Goal: Task Accomplishment & Management: Use online tool/utility

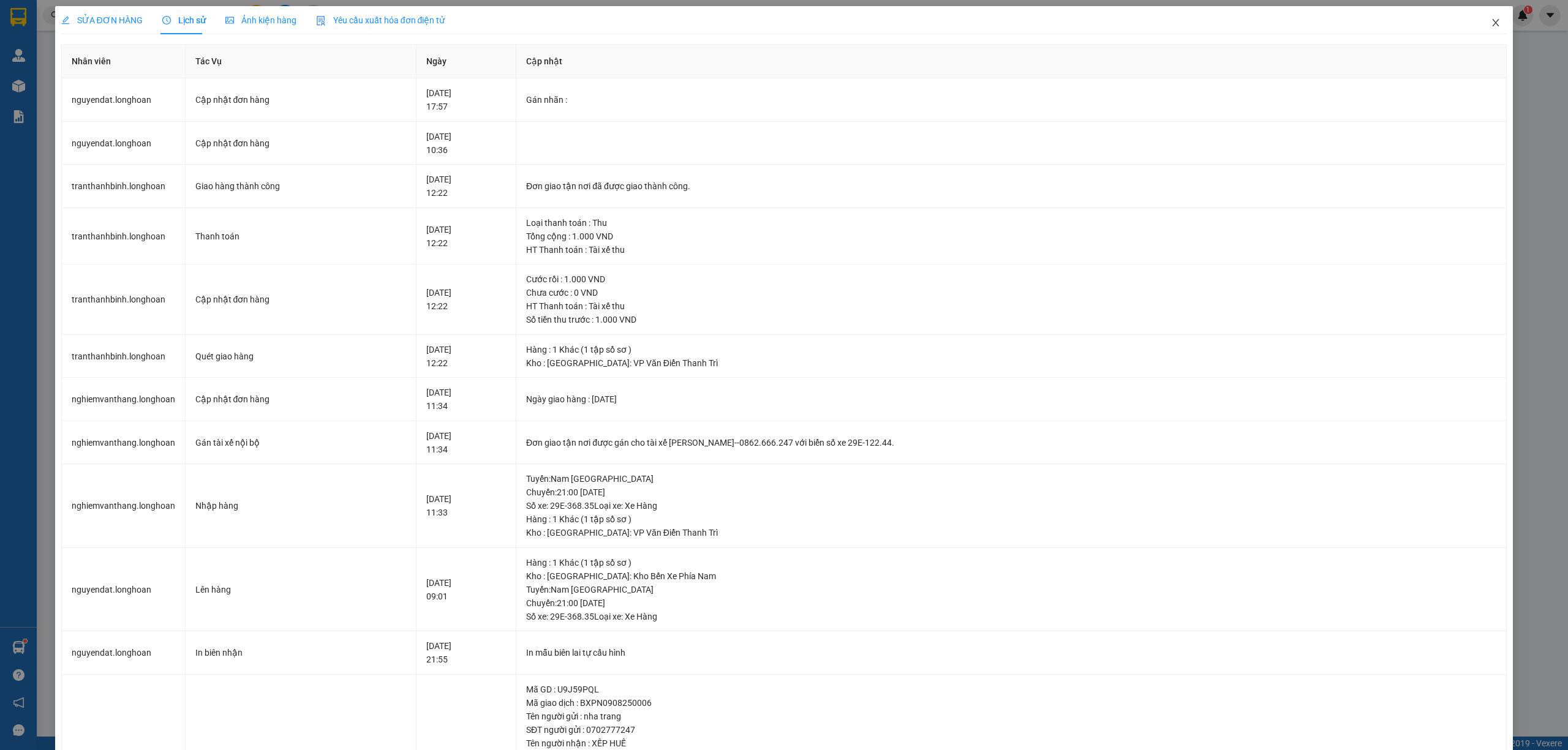
click at [1491, 27] on span "Close" at bounding box center [1496, 23] width 35 height 35
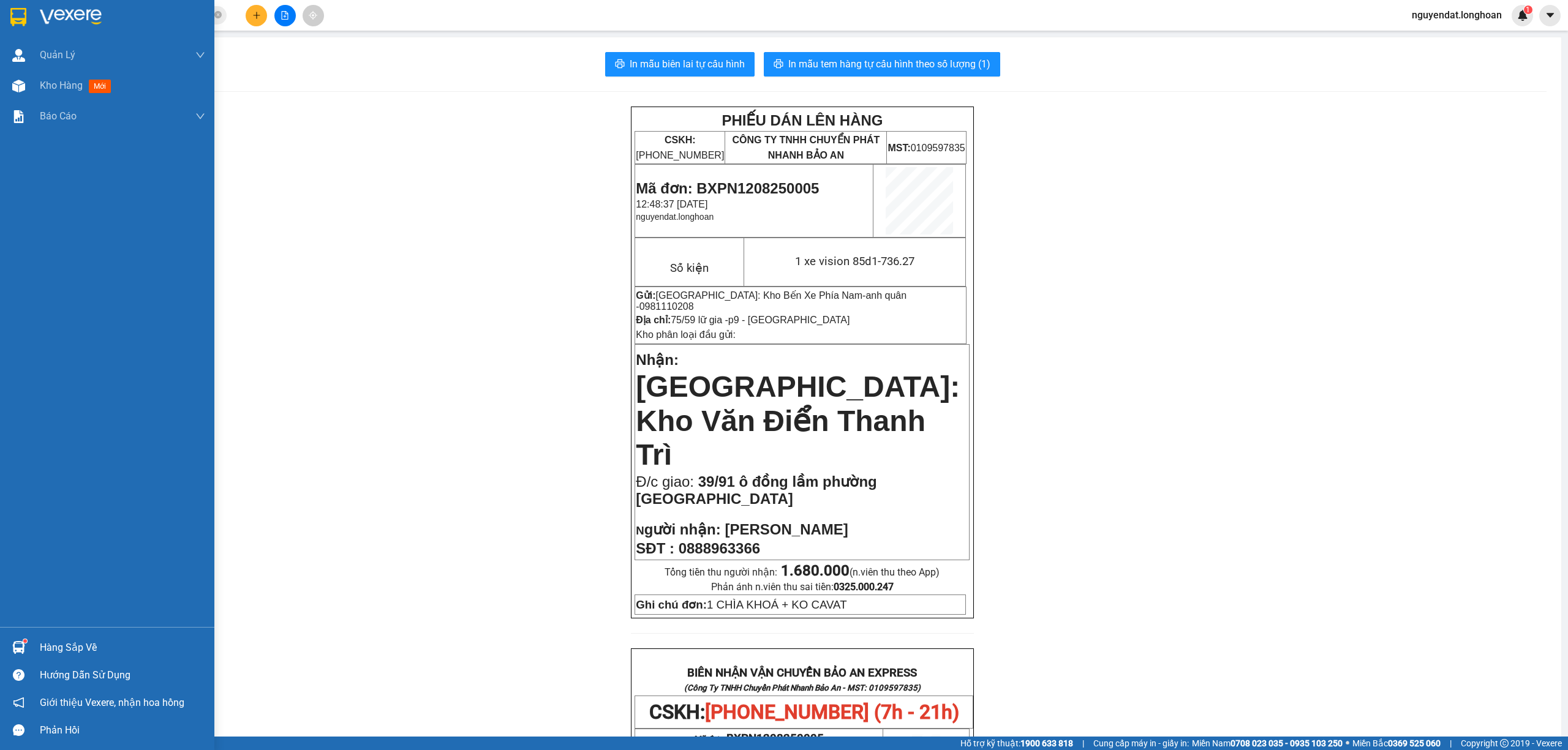
click at [27, 85] on div at bounding box center [18, 86] width 21 height 21
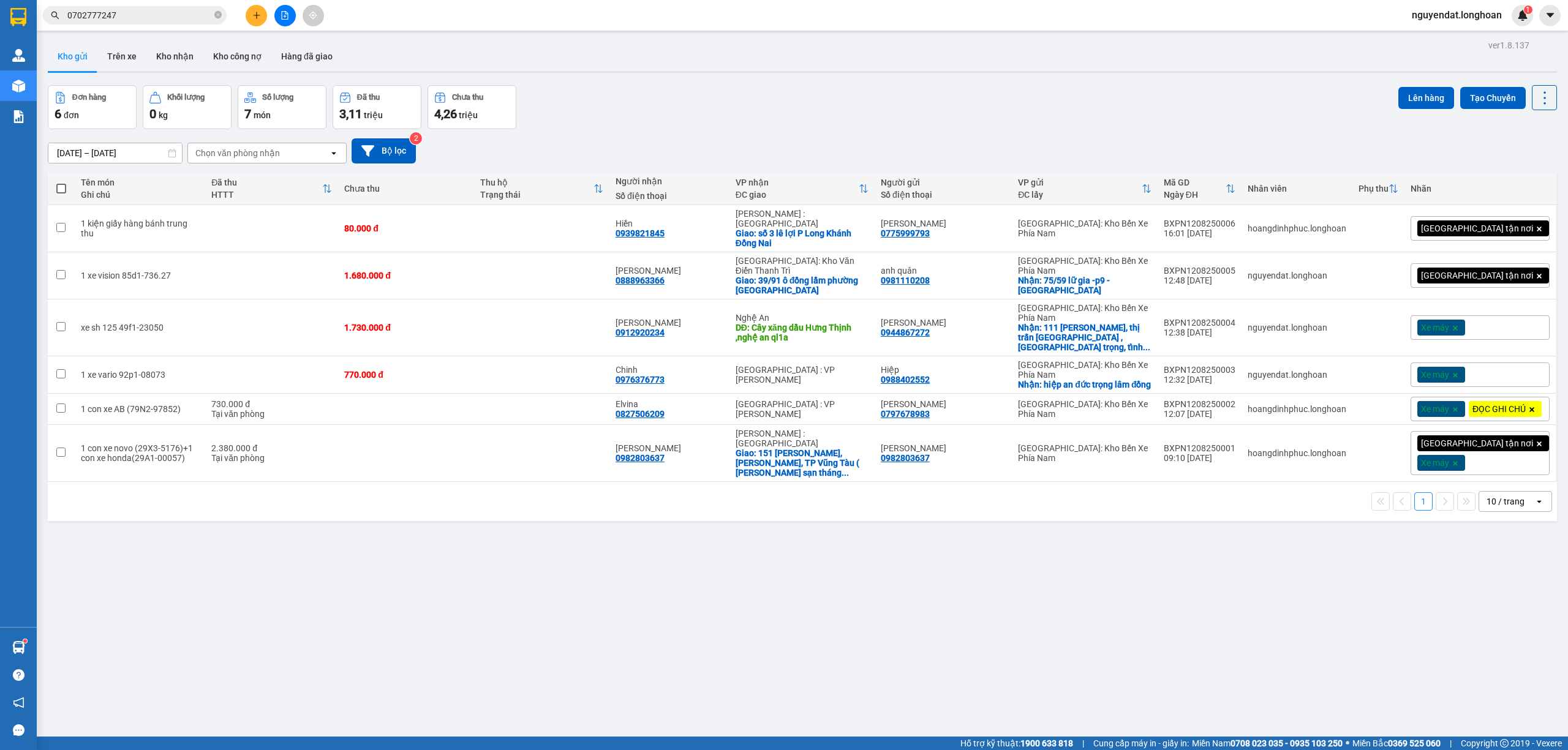
click at [285, 13] on icon "file-add" at bounding box center [285, 15] width 9 height 9
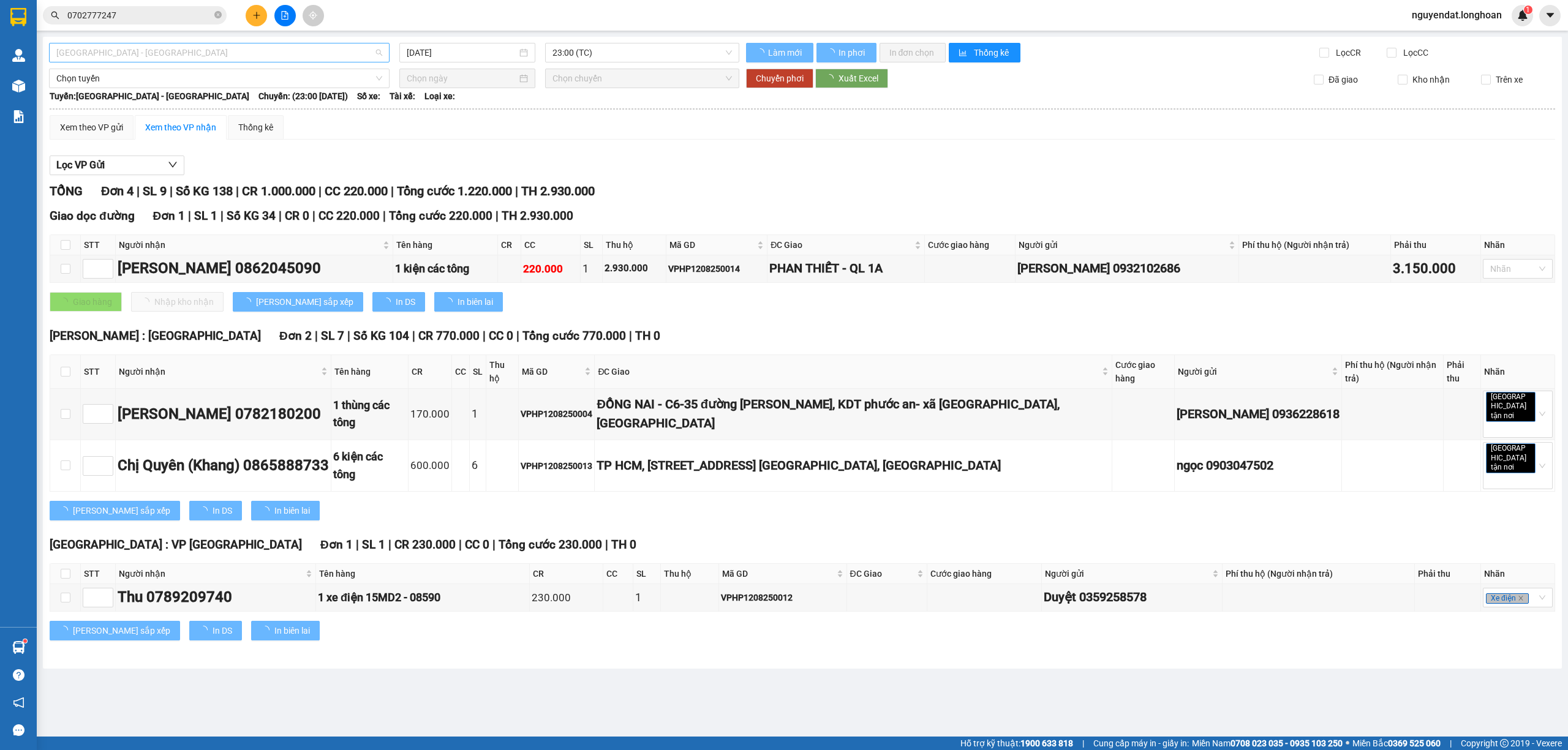
click at [233, 61] on span "Hải Phòng - Hà Nội" at bounding box center [219, 52] width 326 height 18
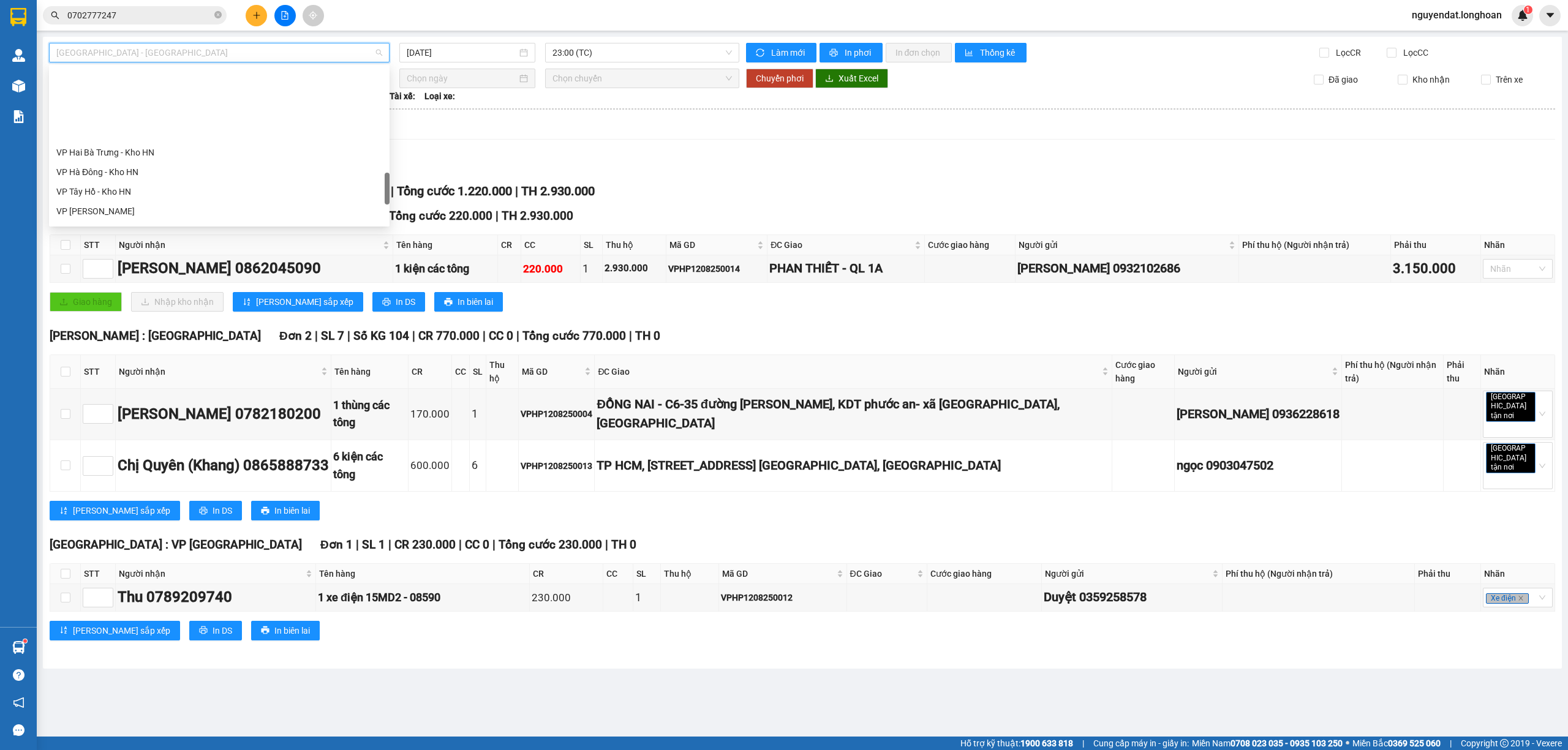
scroll to position [804, 0]
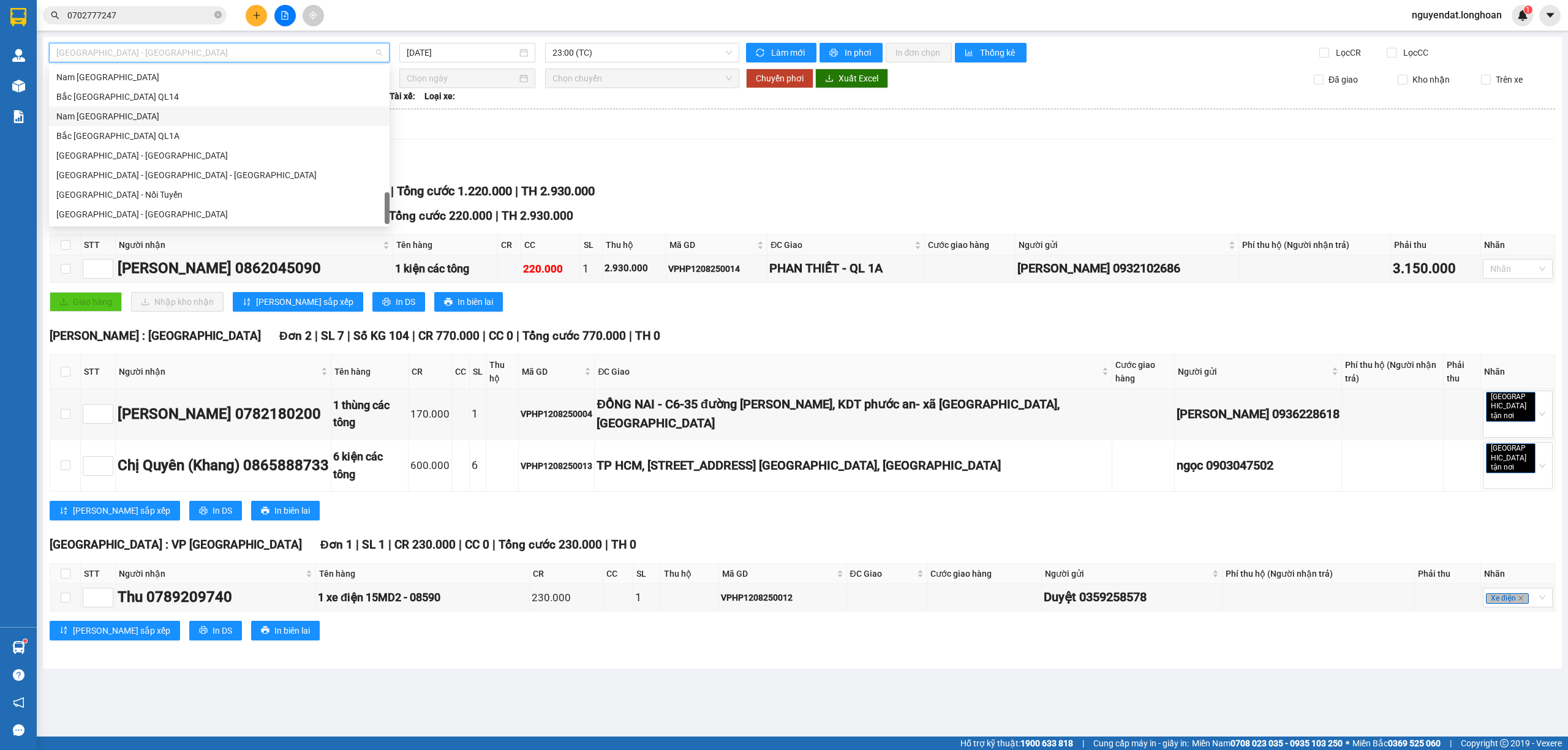
click at [222, 117] on div "Nam Trung Bắc QL1A" at bounding box center [219, 117] width 326 height 13
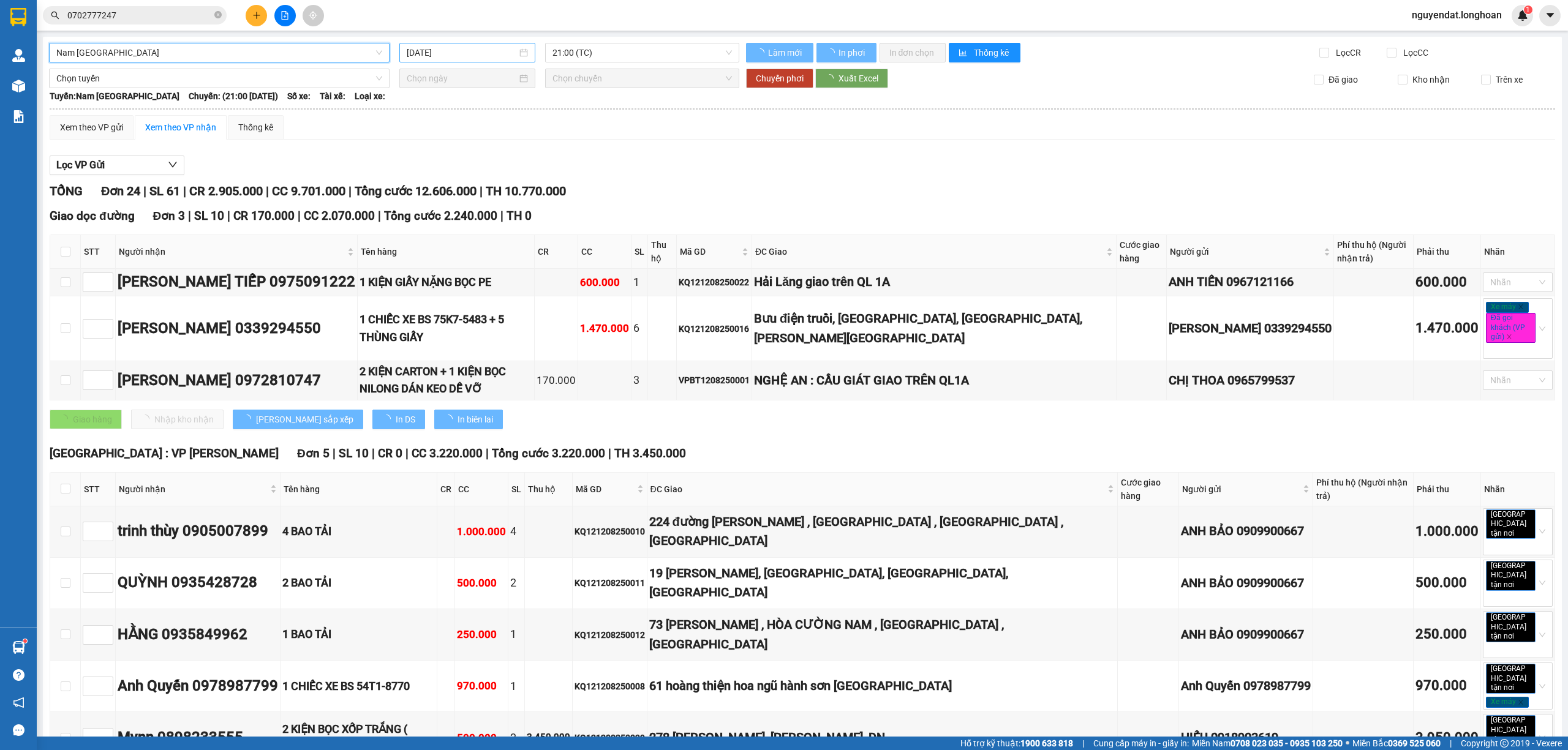
click at [451, 49] on input "12/08/2025" at bounding box center [461, 52] width 110 height 13
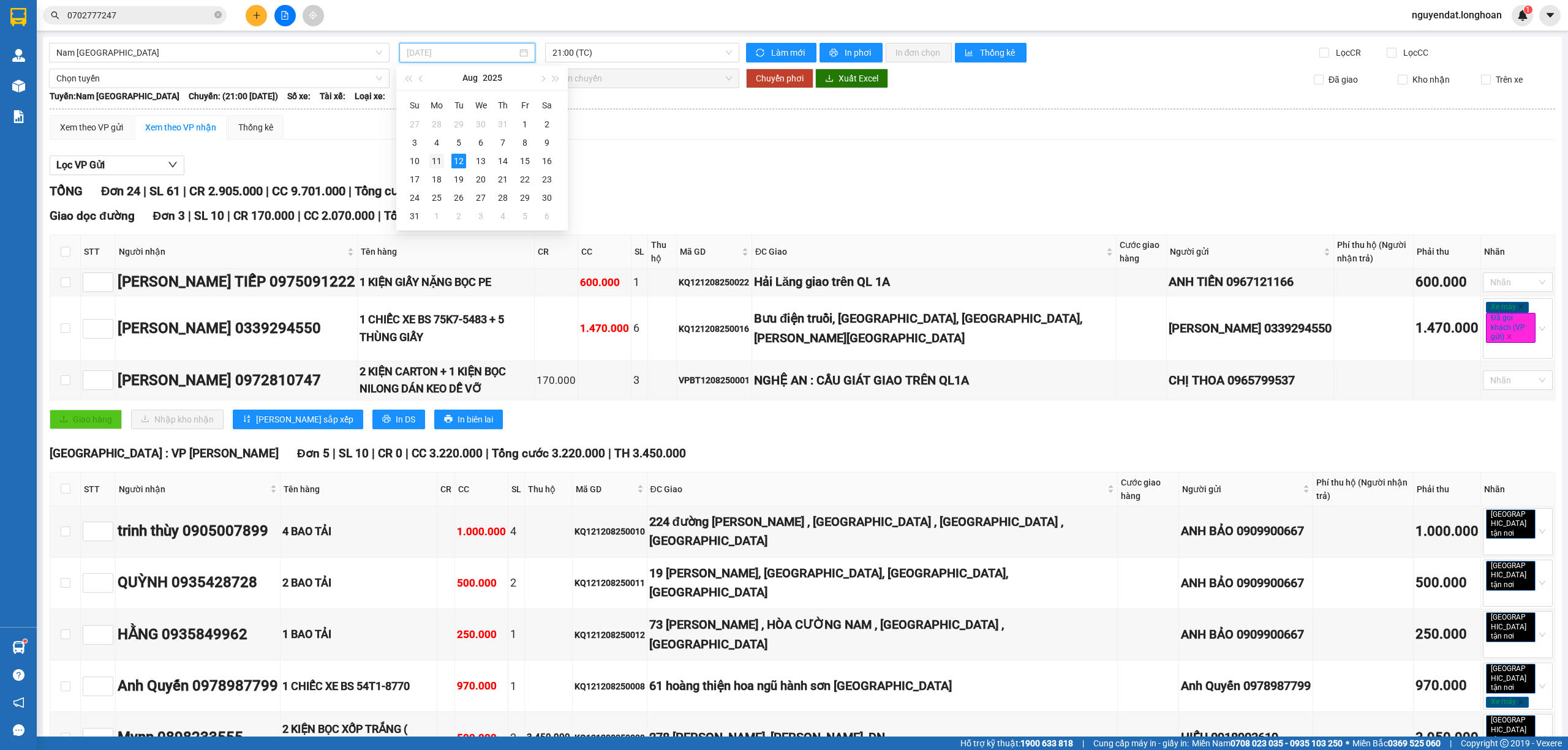
click at [439, 159] on div "11" at bounding box center [437, 161] width 15 height 15
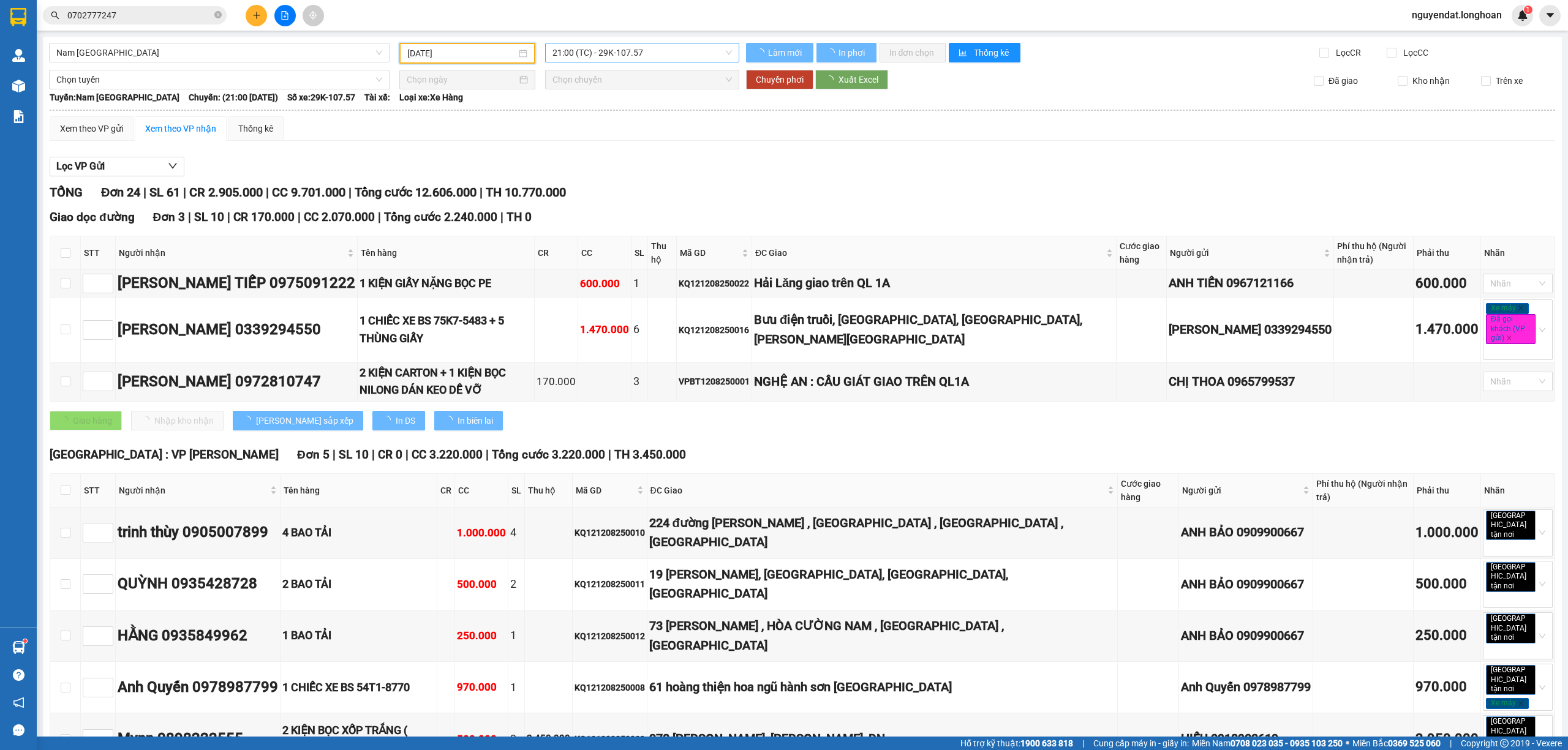
type input "11/08/2025"
click at [601, 56] on span "21:00 (TC) - 29K-107.57" at bounding box center [642, 52] width 180 height 18
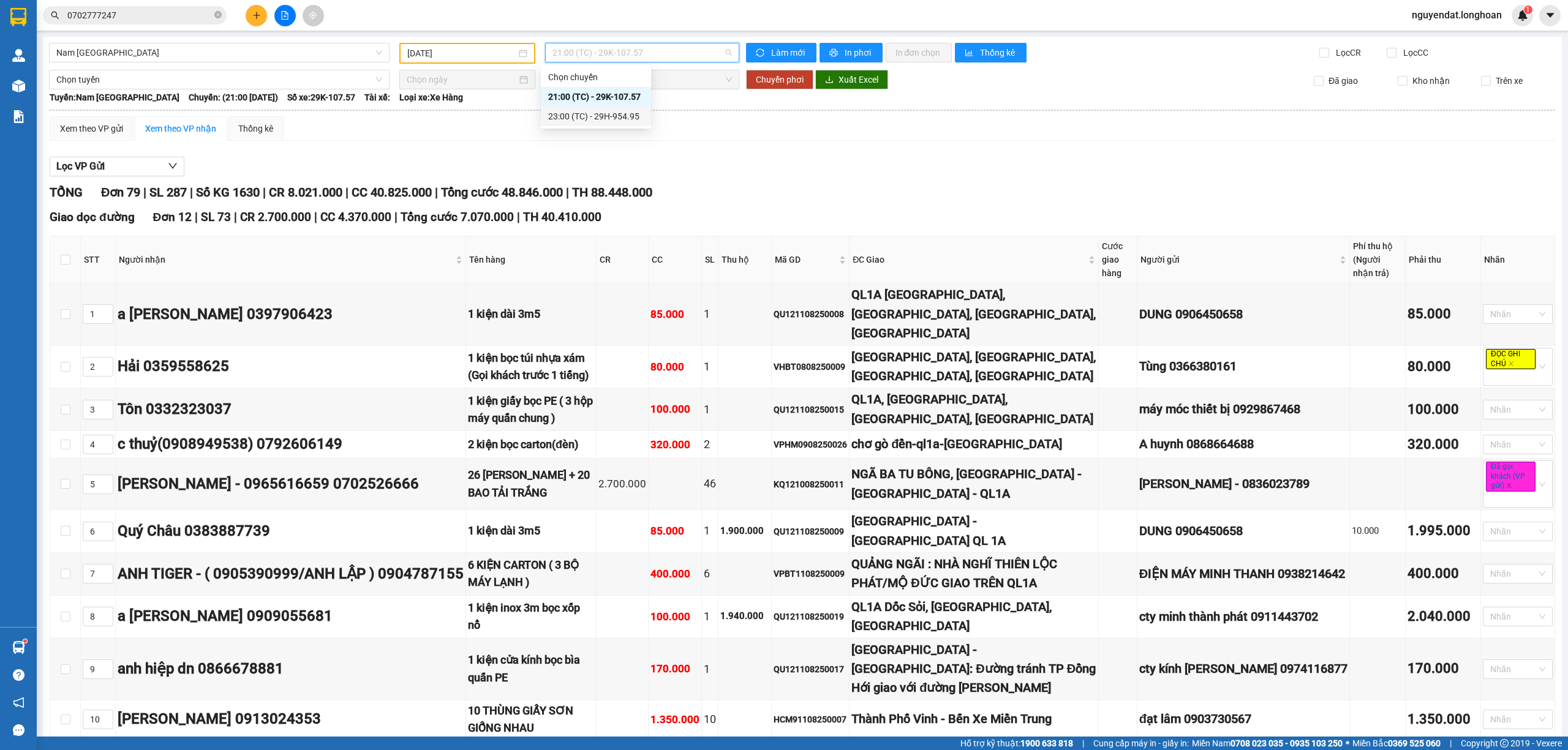
click at [598, 116] on div "23:00 (TC) - 29H-954.95" at bounding box center [596, 117] width 96 height 13
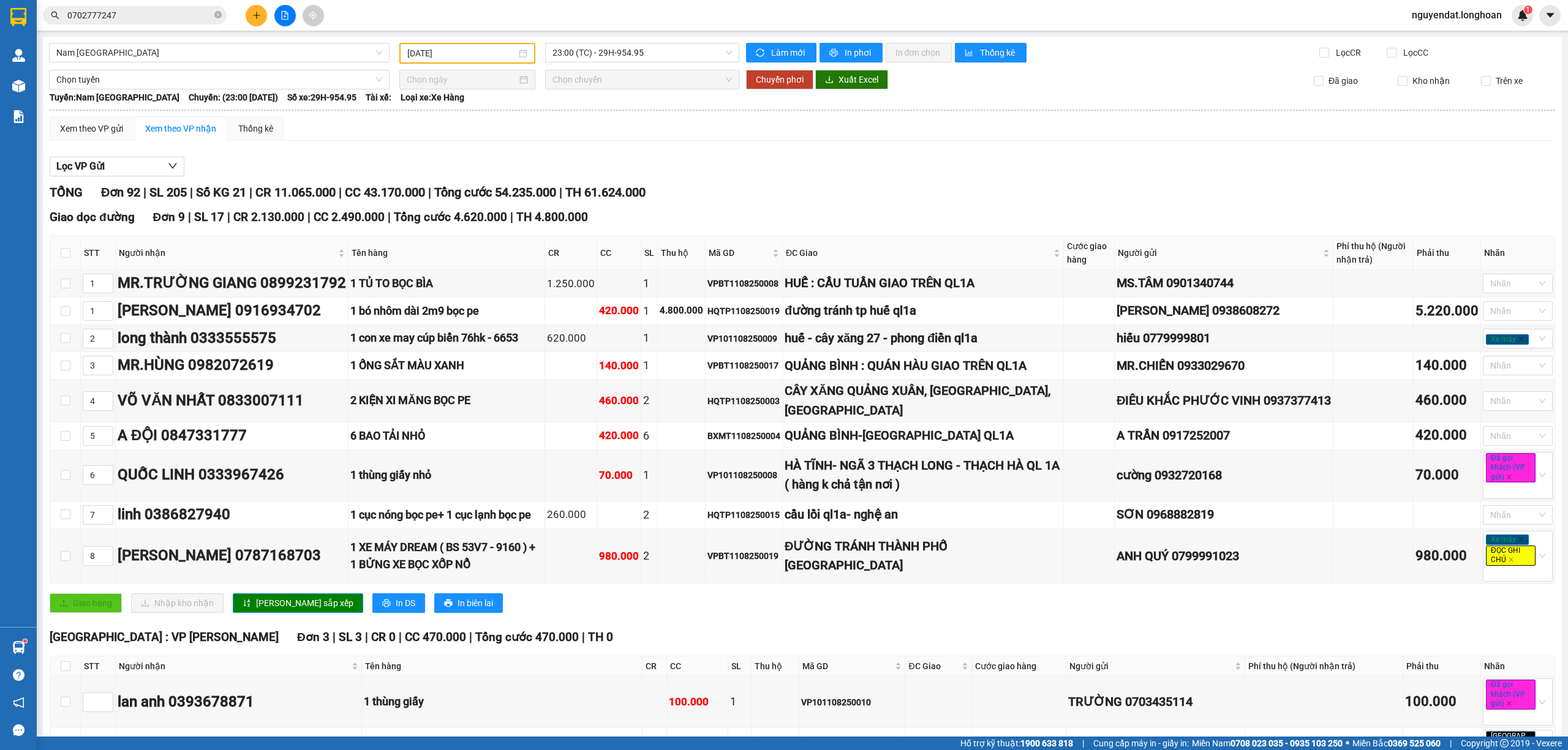
click at [1259, 174] on div "Lọc VP Gửi" at bounding box center [802, 167] width 1505 height 20
click at [471, 55] on input "11/08/2025" at bounding box center [462, 53] width 109 height 13
click at [603, 54] on span "23:00 (TC) - 29H-954.95" at bounding box center [642, 52] width 180 height 18
drag, startPoint x: 828, startPoint y: 132, endPoint x: 1567, endPoint y: 177, distance: 740.4
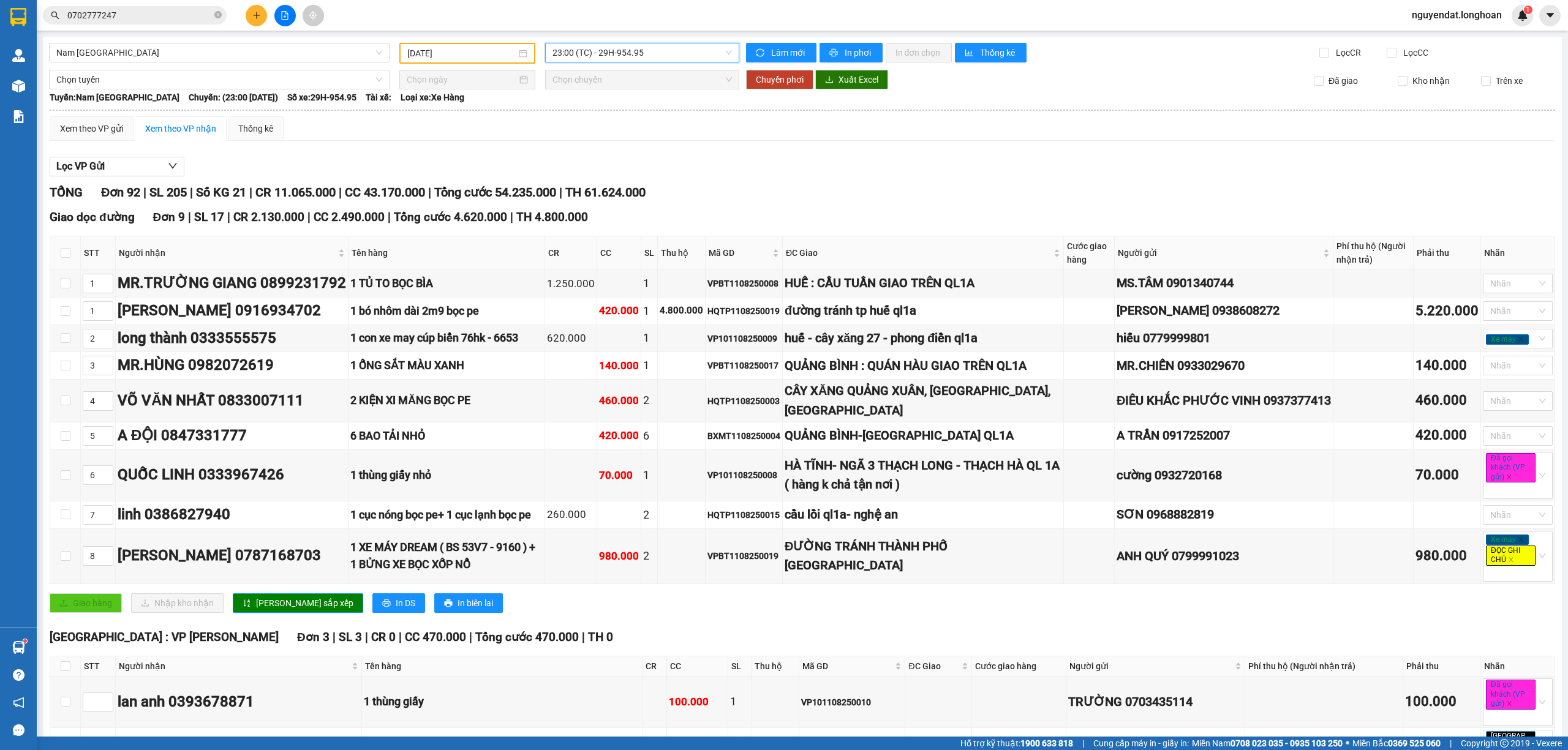
click at [827, 132] on div "Xem theo VP gửi Xem theo VP nhận Thống kê" at bounding box center [802, 128] width 1505 height 24
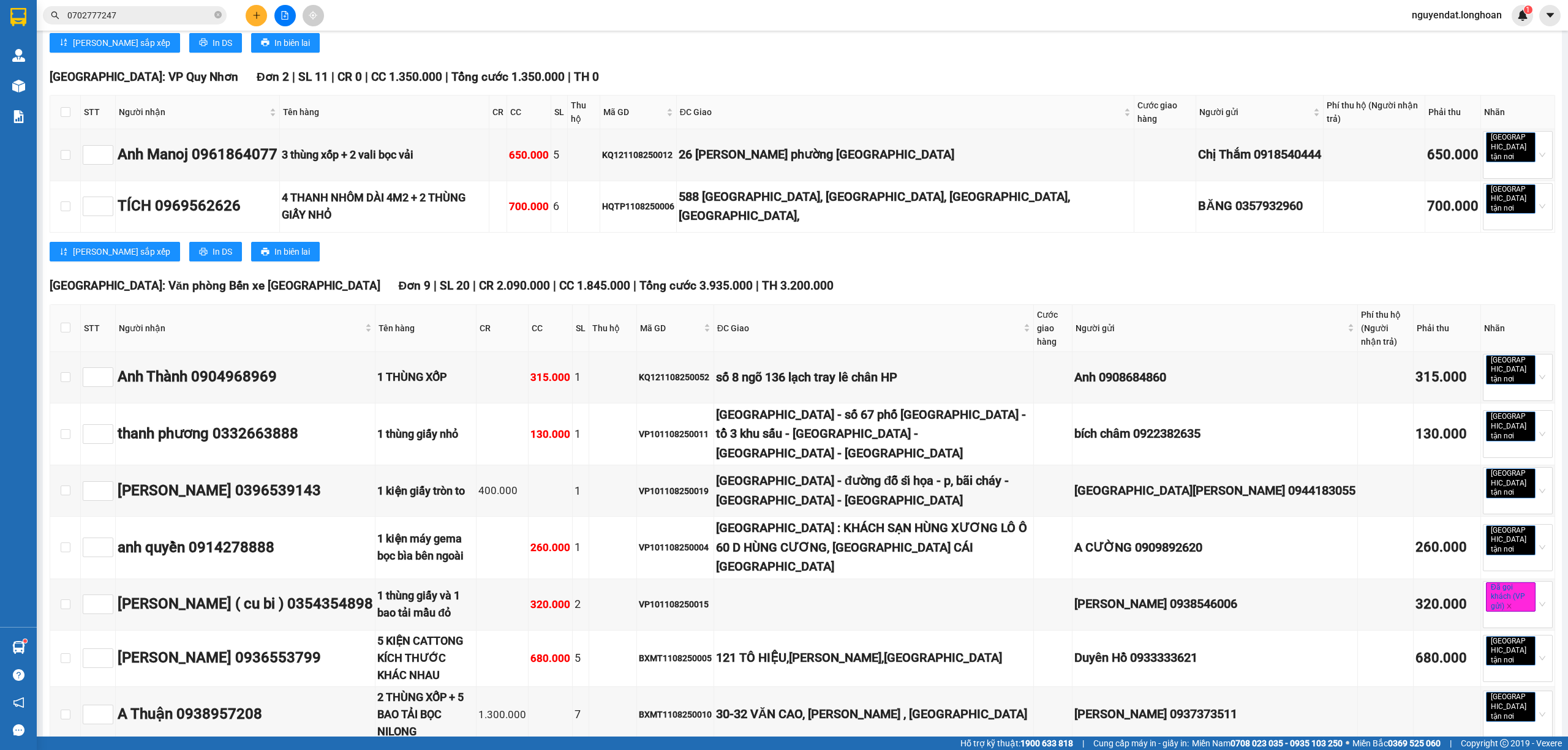
scroll to position [4895, 0]
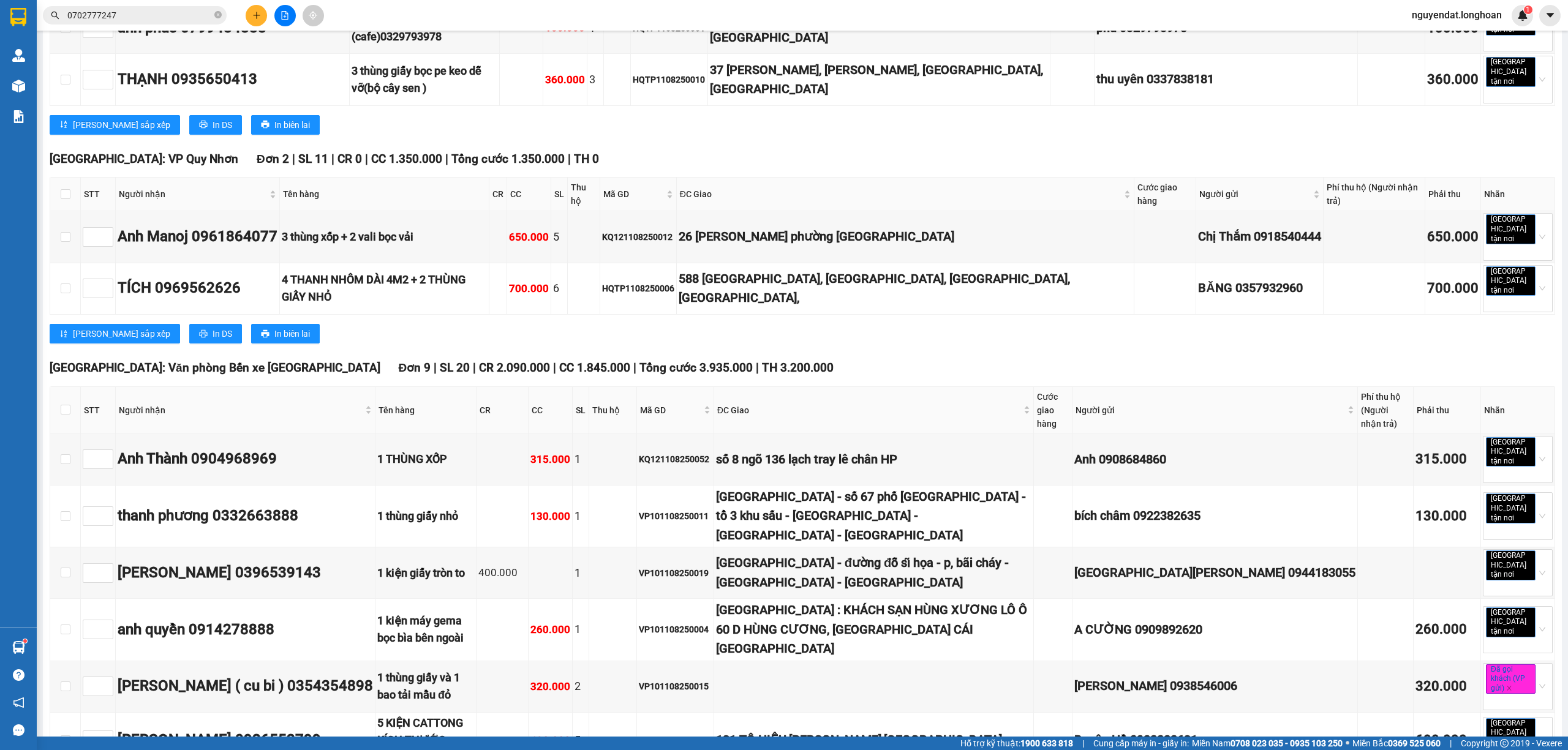
checkbox input "true"
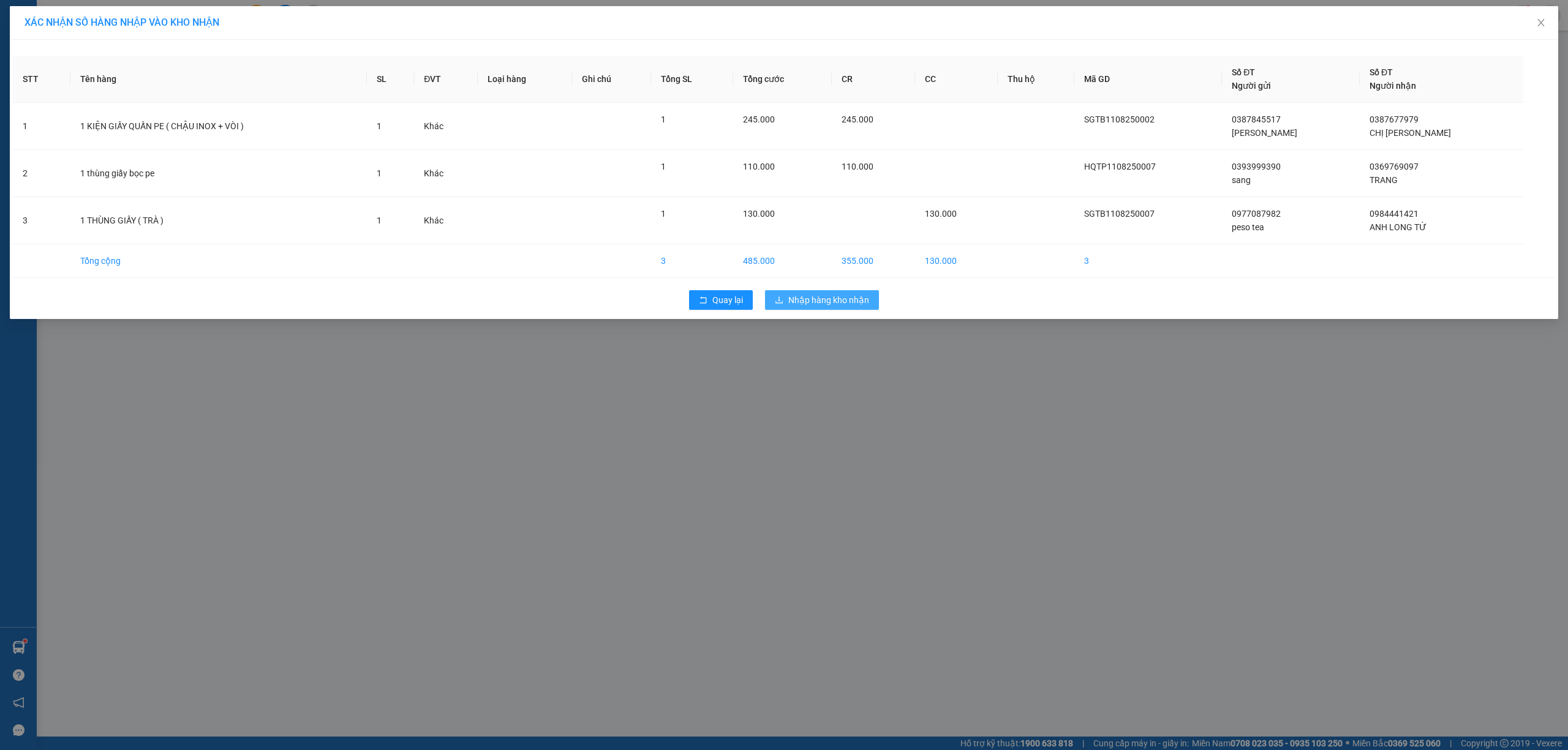
click at [841, 299] on span "Nhập hàng kho nhận" at bounding box center [829, 300] width 81 height 13
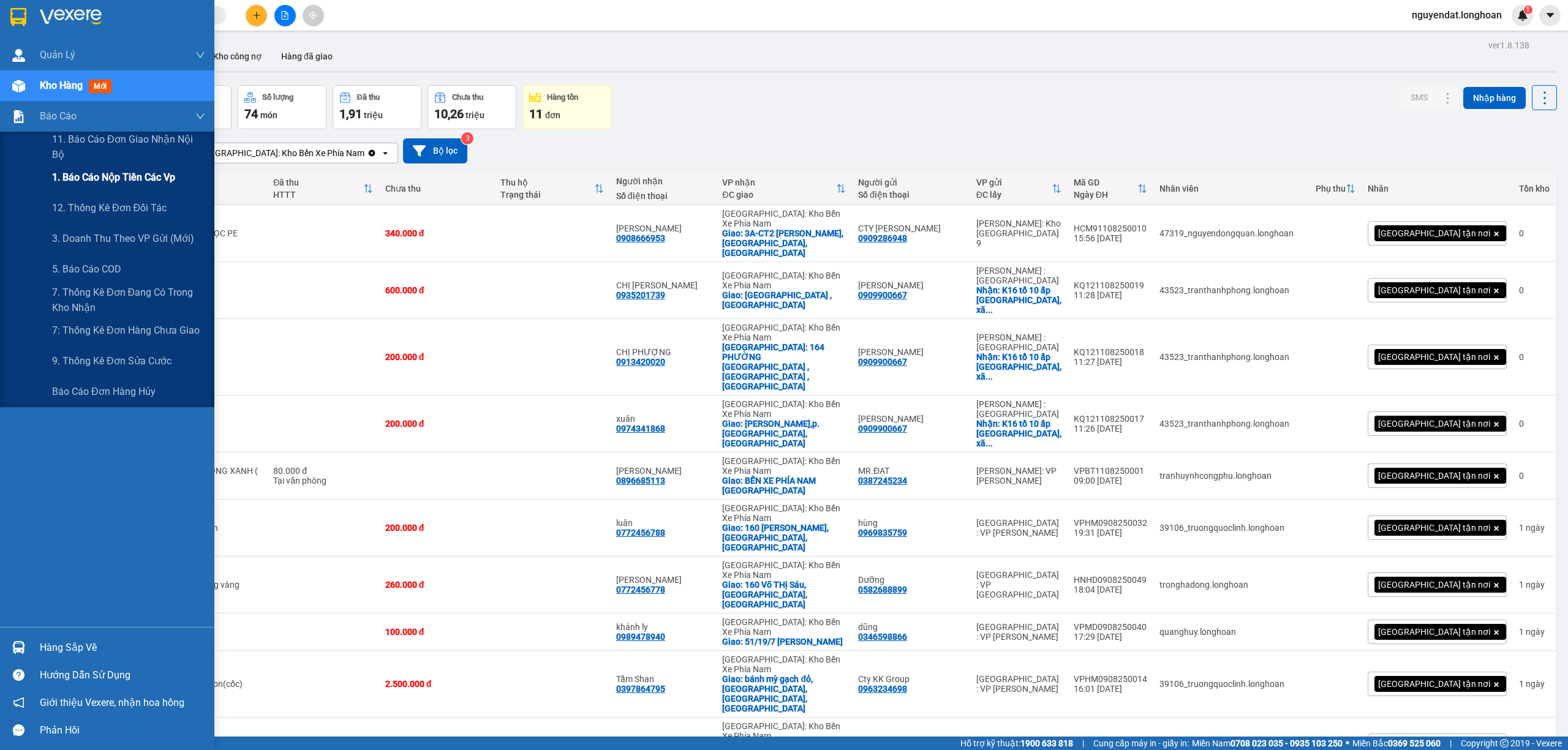
click at [62, 174] on span "1. Báo cáo nộp tiền các vp" at bounding box center [114, 177] width 123 height 15
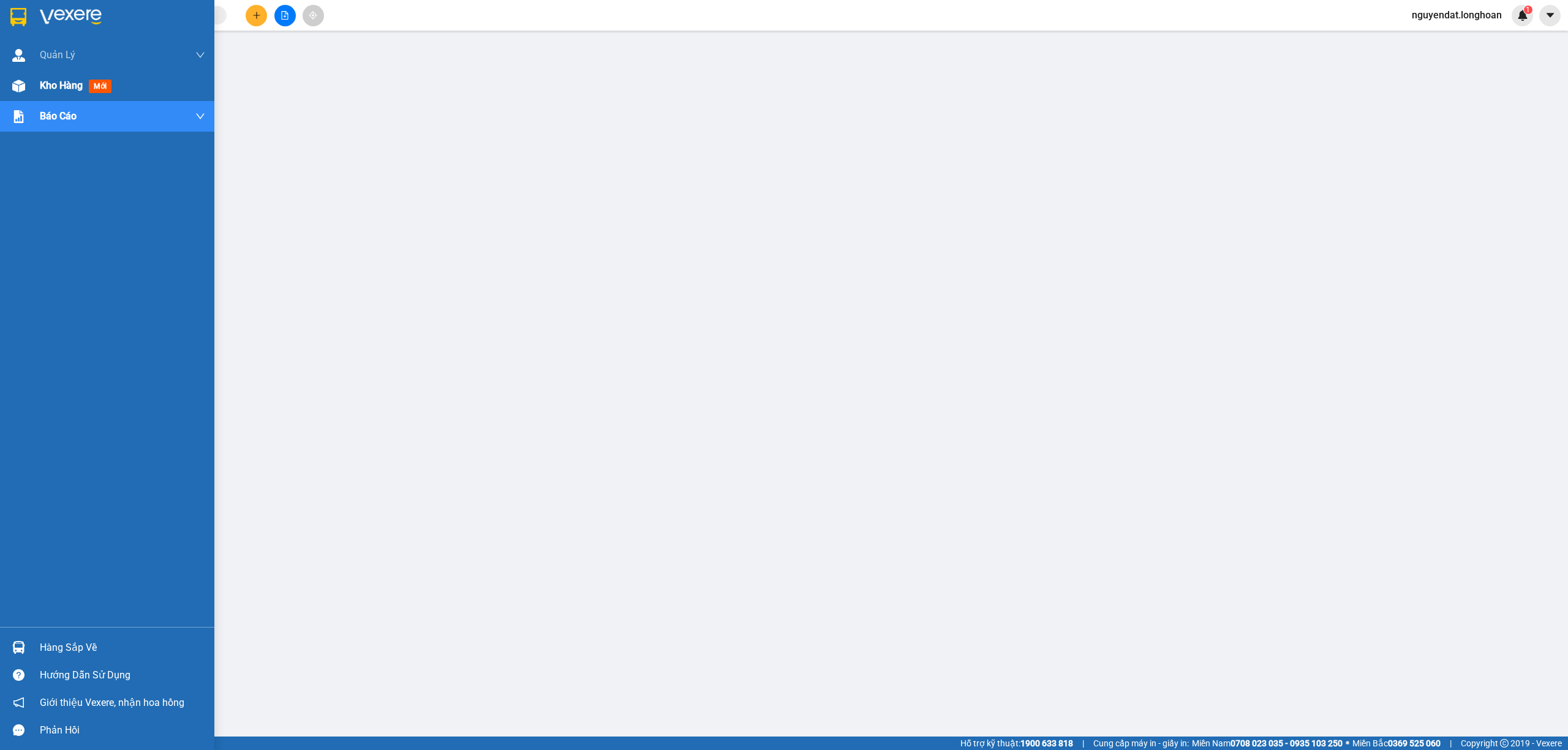
click at [27, 88] on div at bounding box center [18, 86] width 21 height 21
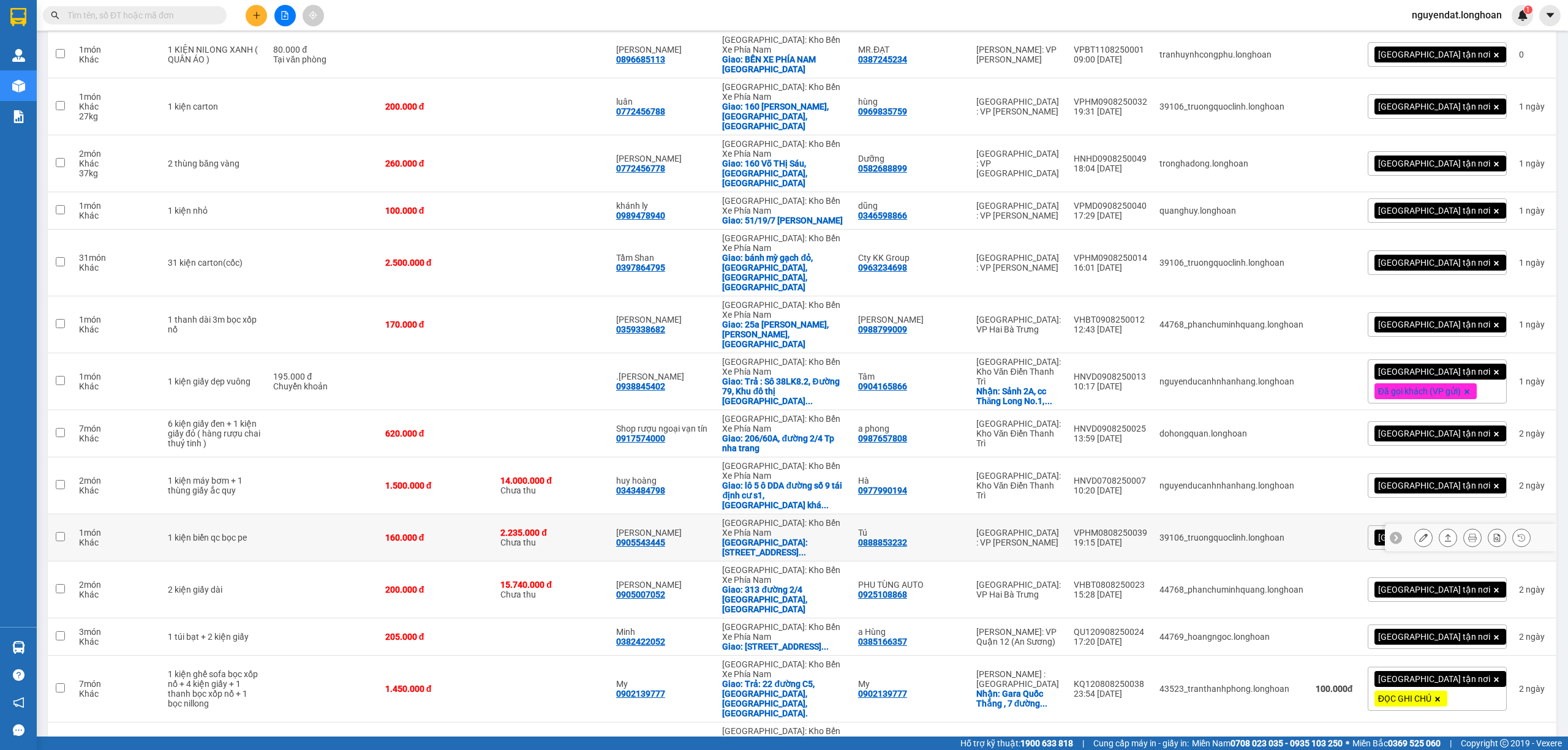
scroll to position [666, 0]
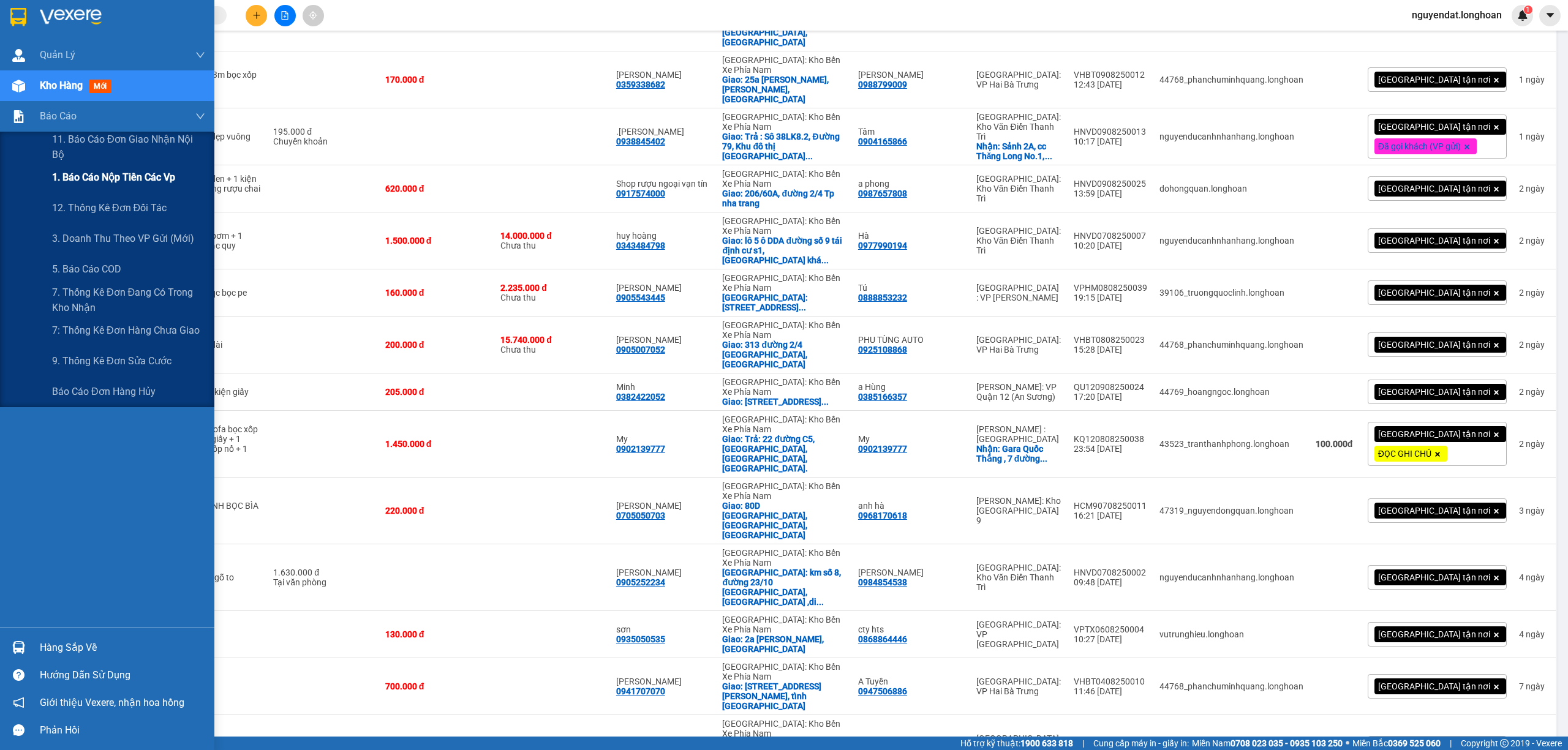
click at [60, 165] on div "1. Báo cáo nộp tiền các vp" at bounding box center [129, 178] width 153 height 31
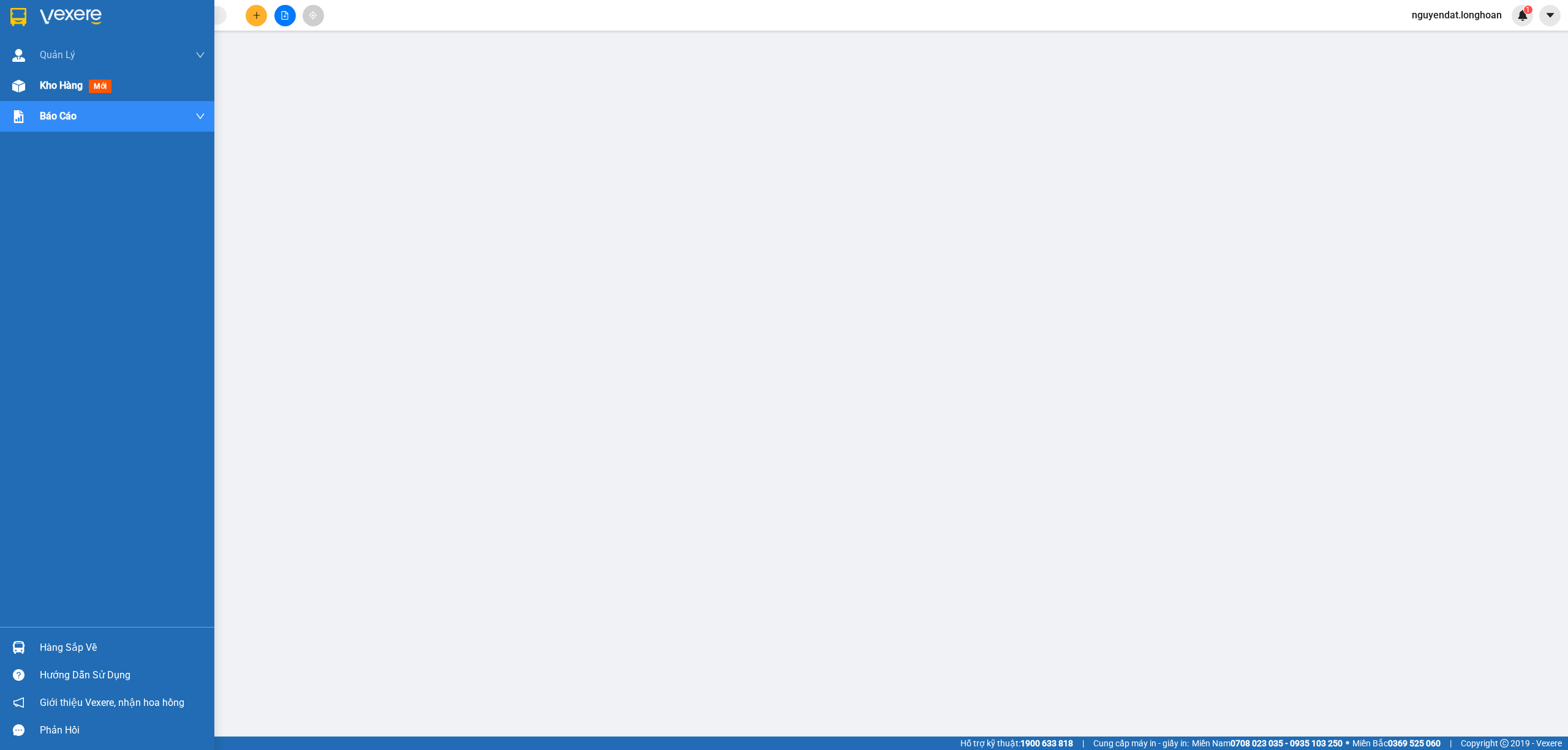
click at [38, 80] on div "Kho hàng mới" at bounding box center [107, 86] width 215 height 31
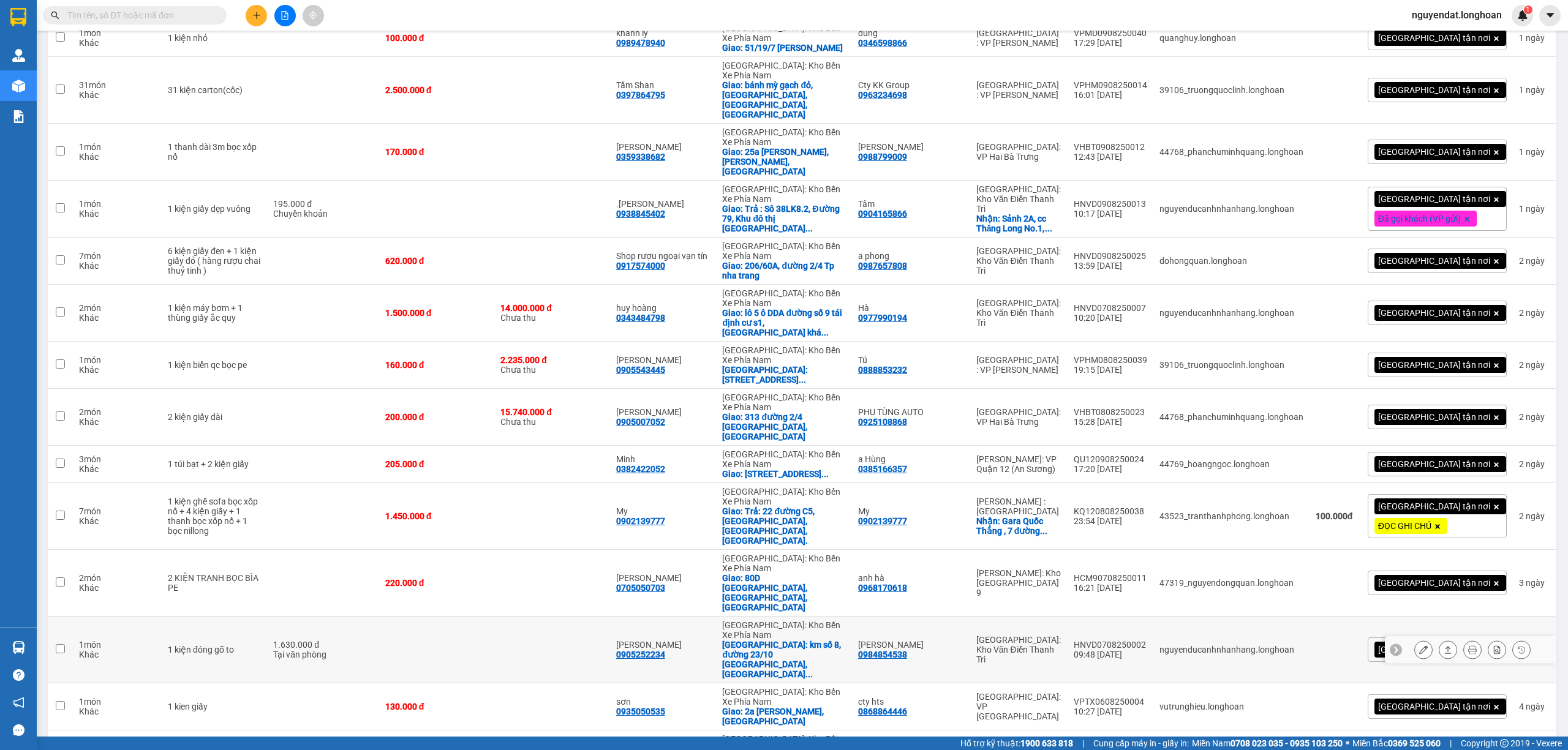
scroll to position [561, 0]
